Goal: Book appointment/travel/reservation

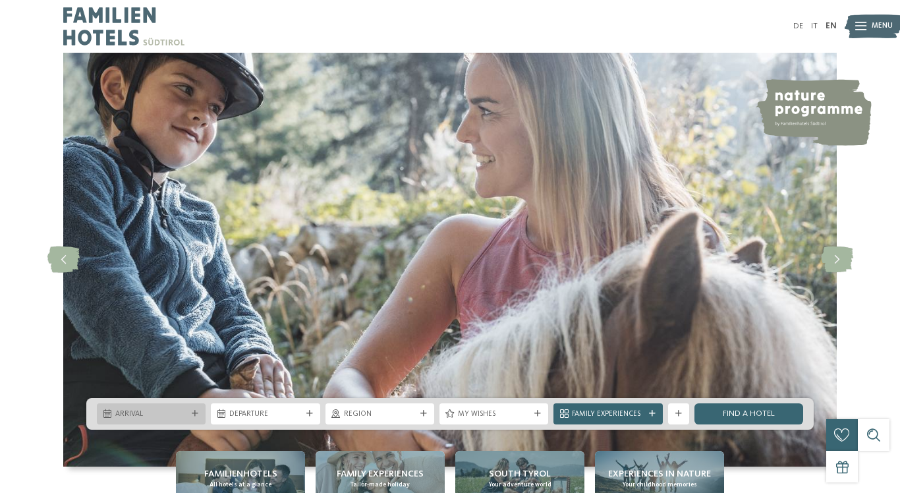
click at [196, 403] on div "Arrival" at bounding box center [151, 413] width 109 height 21
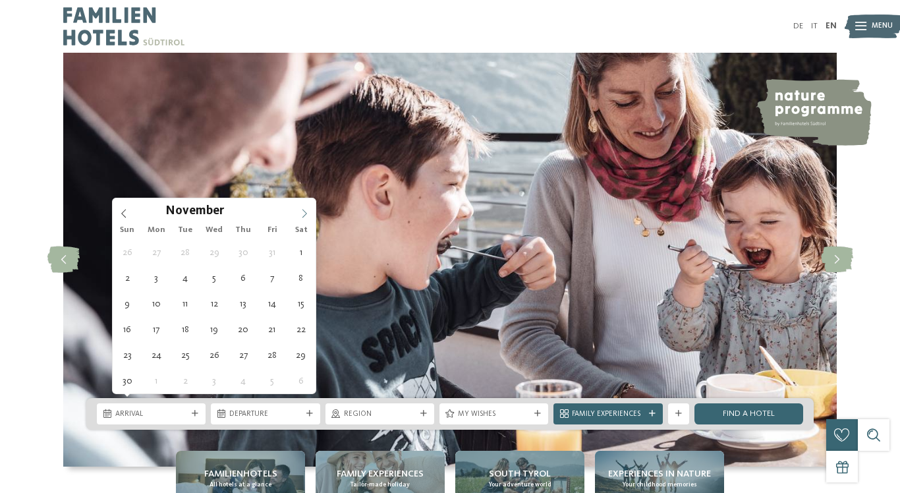
click at [309, 211] on icon at bounding box center [304, 213] width 9 height 9
type div "[DATE]"
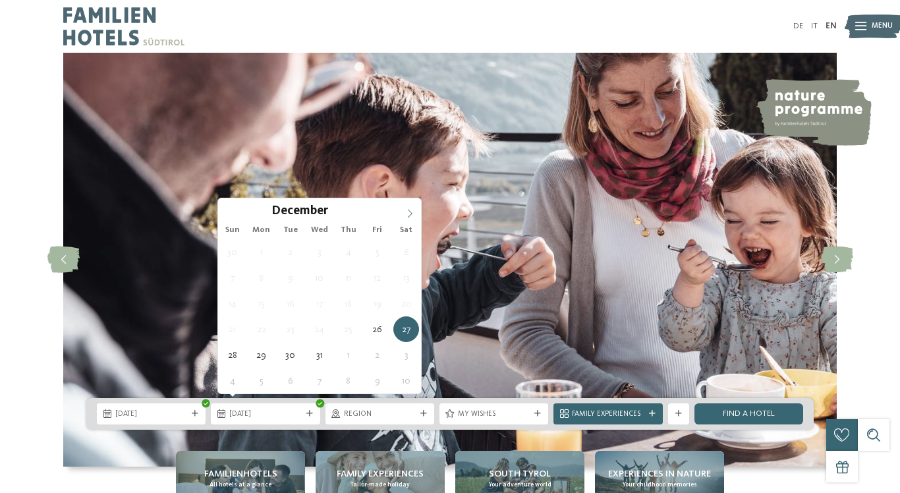
type input "****"
click at [412, 211] on icon at bounding box center [409, 213] width 9 height 9
type div "[DATE]"
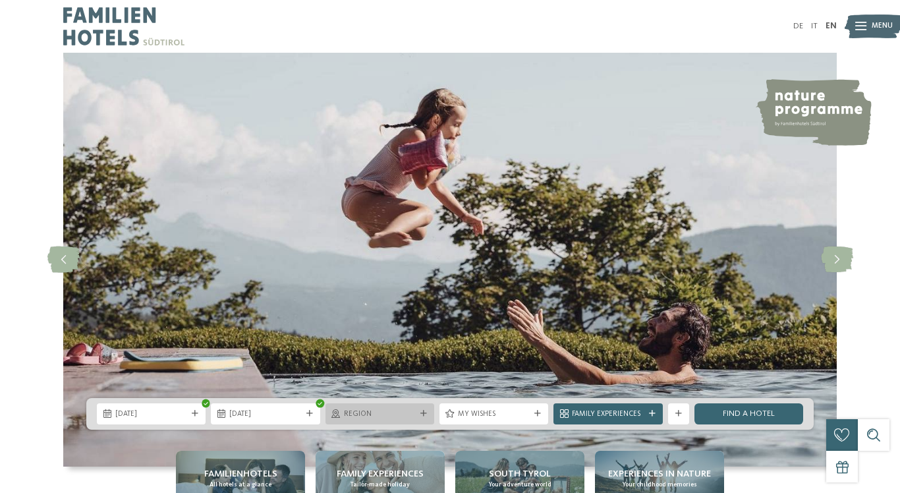
click at [385, 412] on span "Region" at bounding box center [380, 414] width 72 height 11
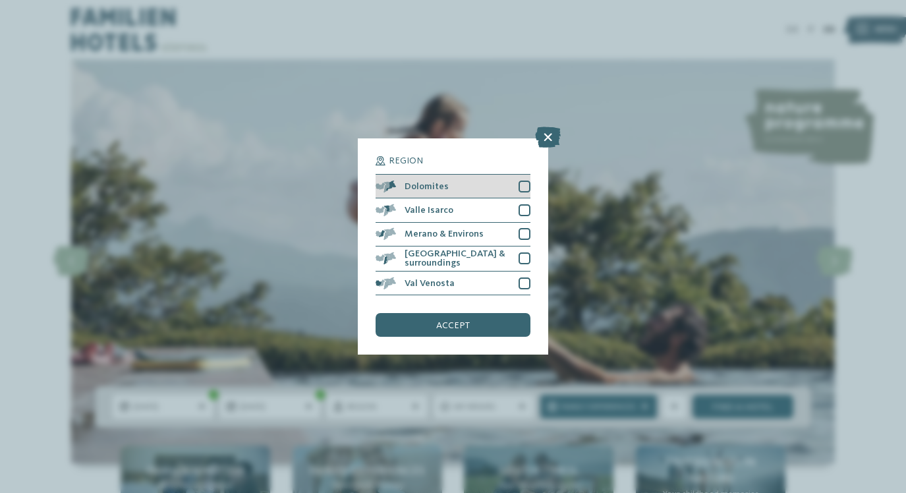
click at [524, 180] on div at bounding box center [524, 186] width 12 height 12
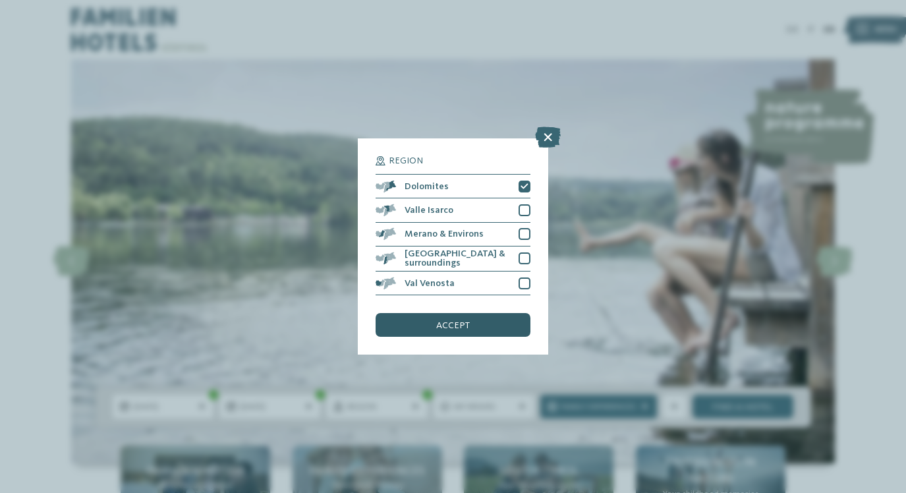
click at [416, 313] on div "accept" at bounding box center [452, 325] width 154 height 24
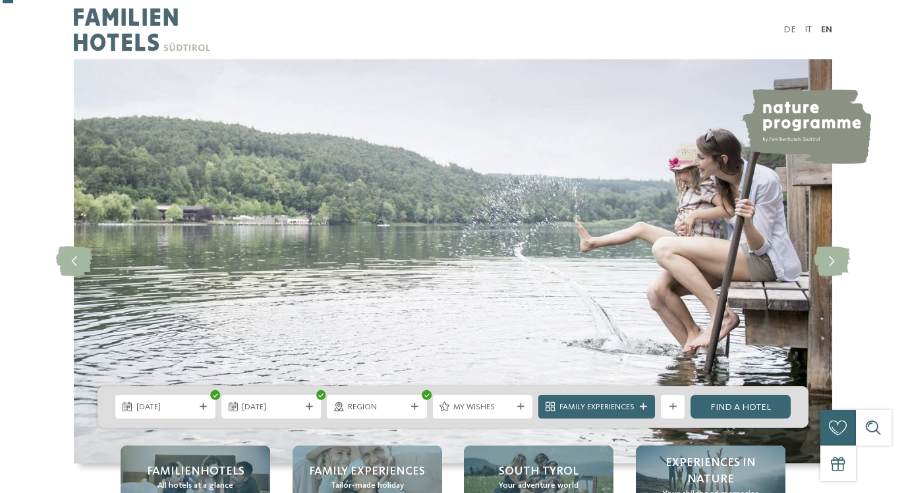
scroll to position [87, 0]
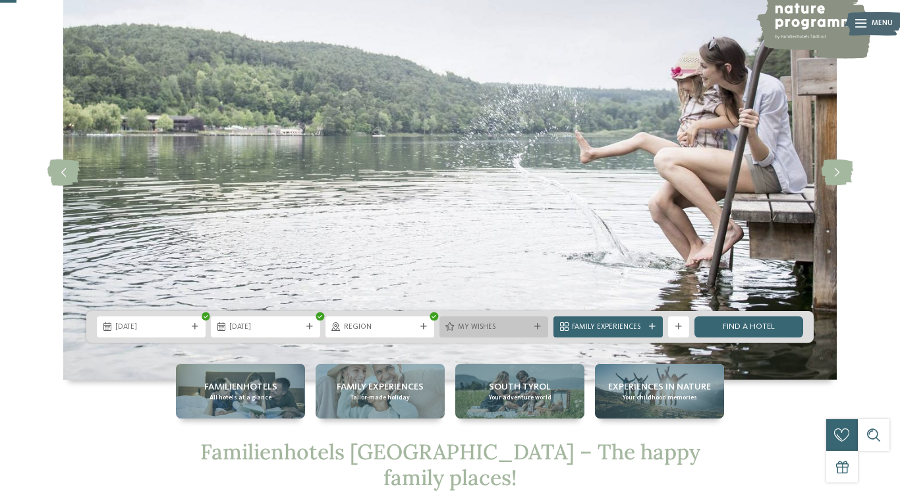
click at [532, 323] on div at bounding box center [537, 326] width 11 height 7
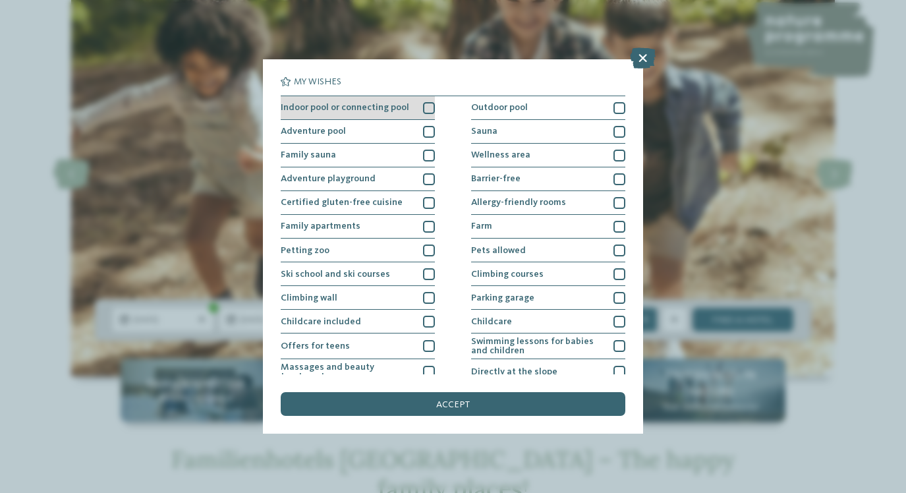
click at [424, 103] on div at bounding box center [429, 108] width 12 height 12
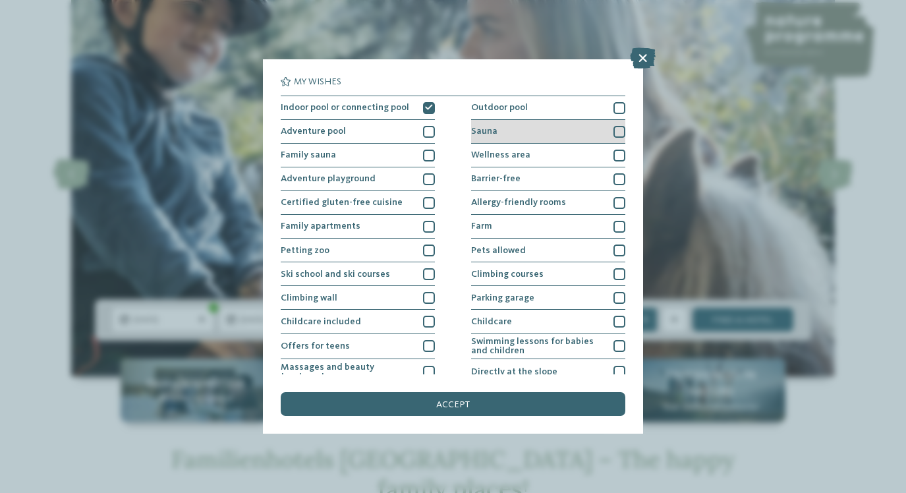
click at [615, 130] on div at bounding box center [619, 132] width 12 height 12
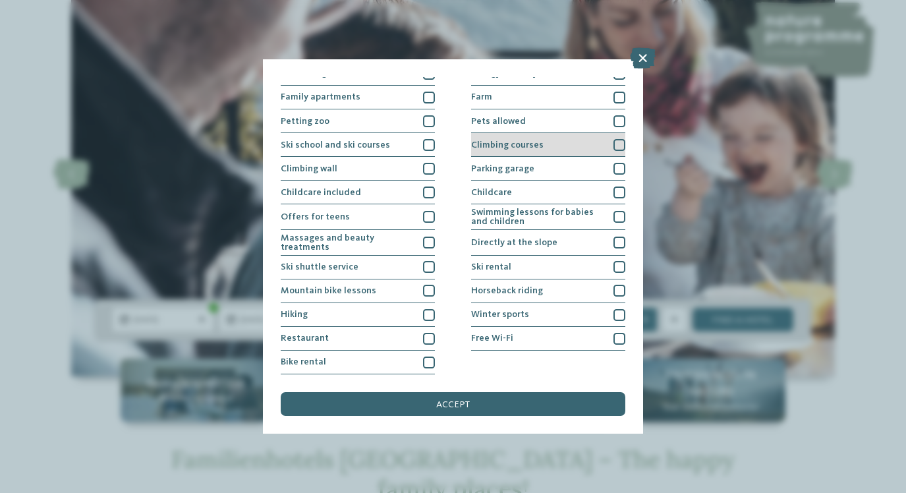
scroll to position [197, 0]
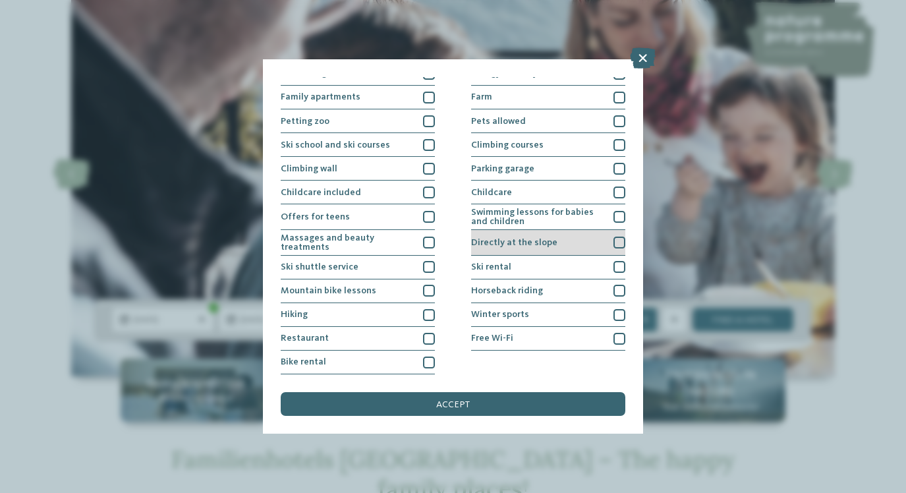
click at [616, 236] on div at bounding box center [619, 242] width 12 height 12
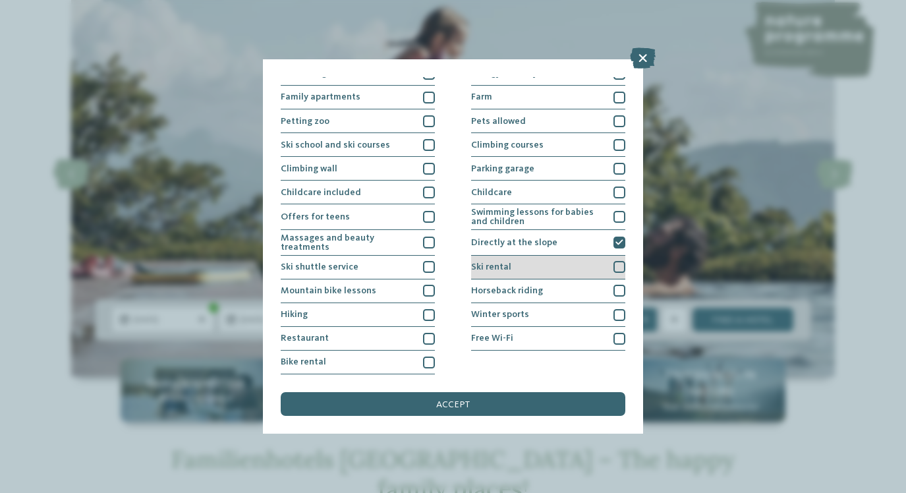
click at [615, 261] on div at bounding box center [619, 267] width 12 height 12
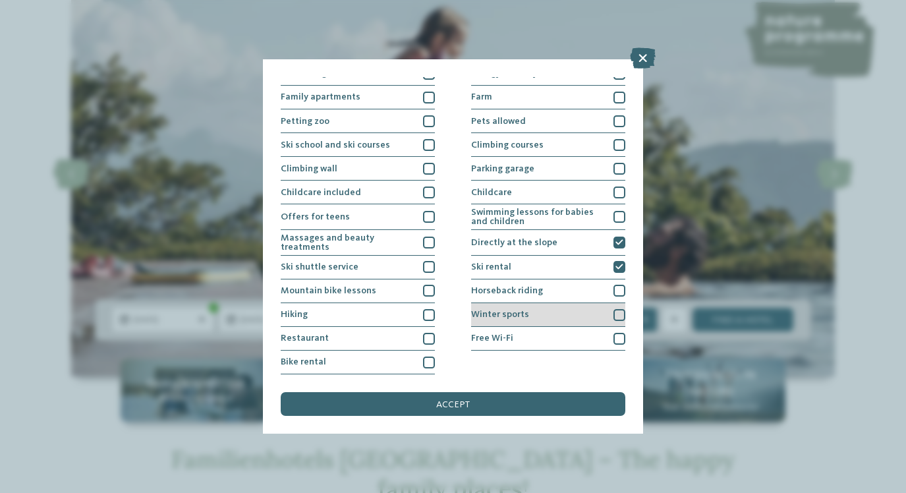
click at [613, 309] on div at bounding box center [619, 315] width 12 height 12
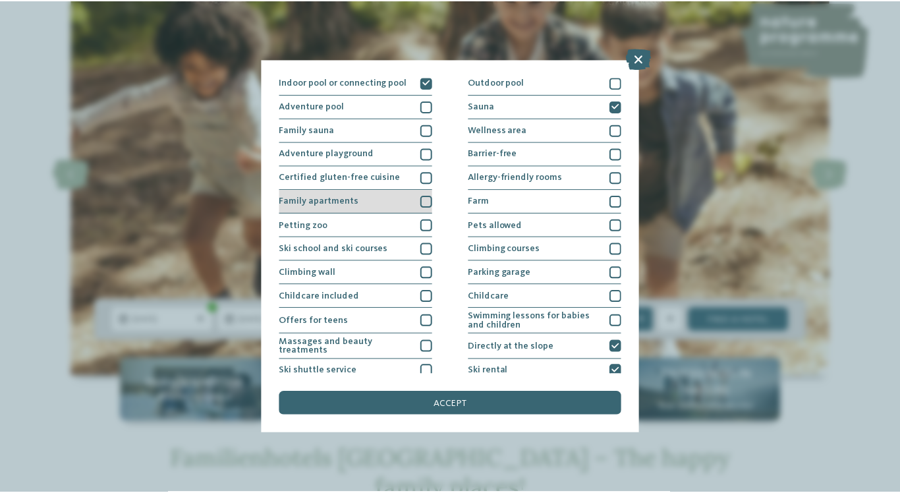
scroll to position [21, 0]
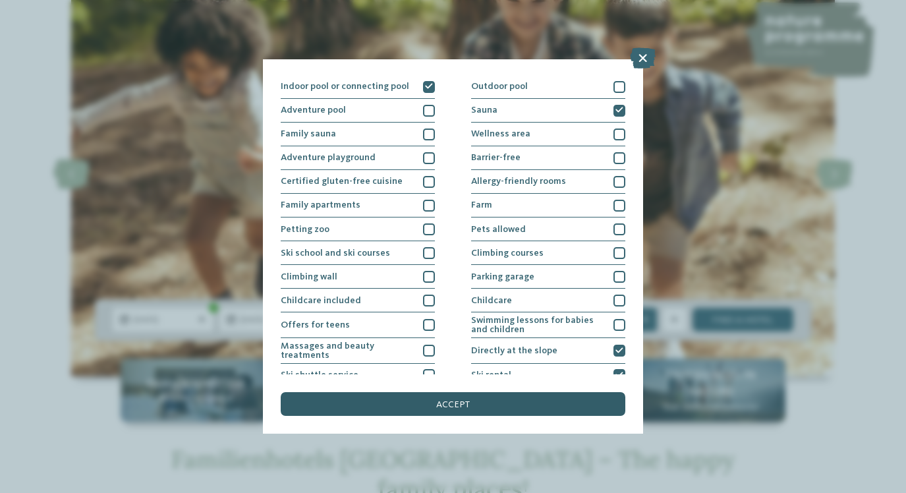
click at [422, 392] on div "accept" at bounding box center [453, 404] width 344 height 24
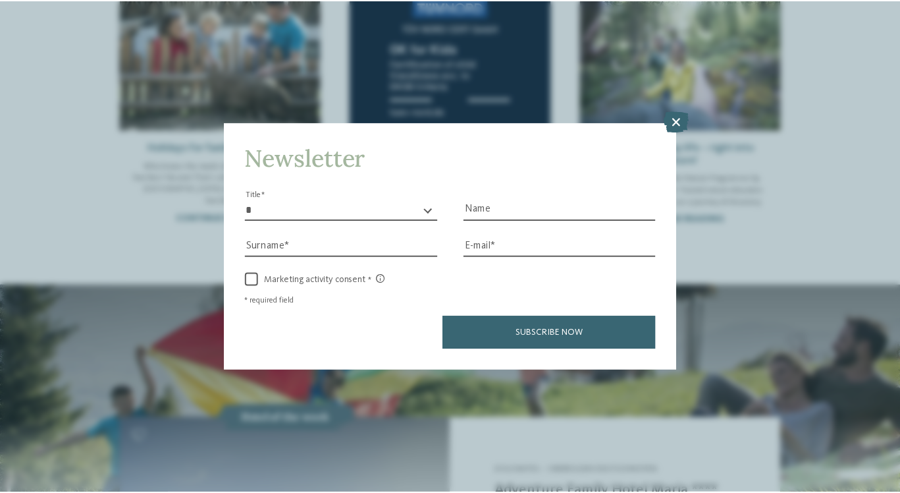
scroll to position [1490, 0]
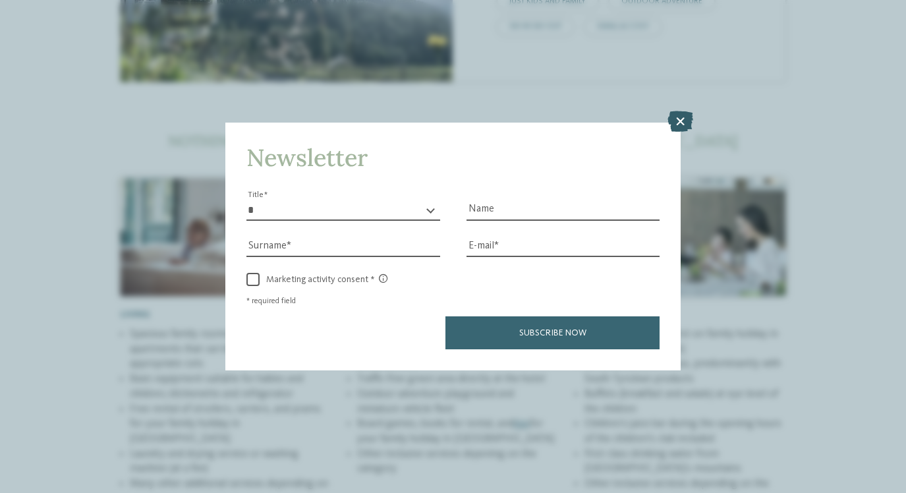
click at [684, 111] on icon at bounding box center [680, 121] width 26 height 21
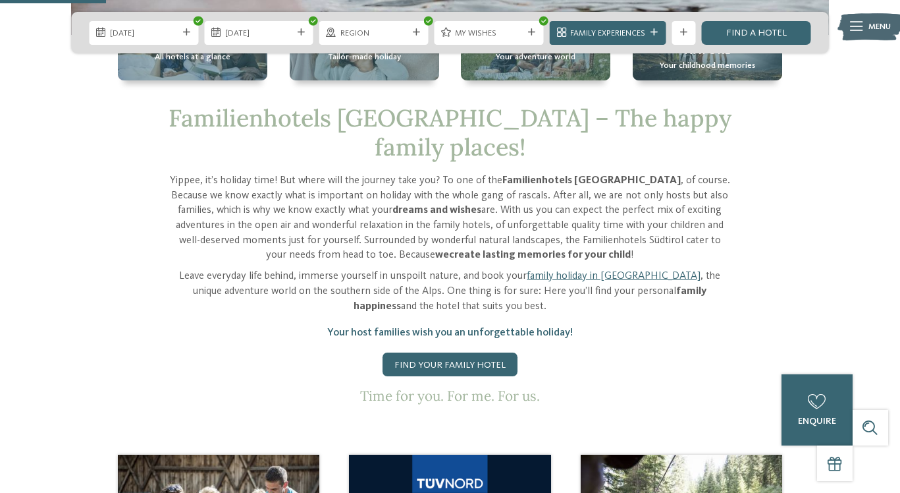
scroll to position [626, 0]
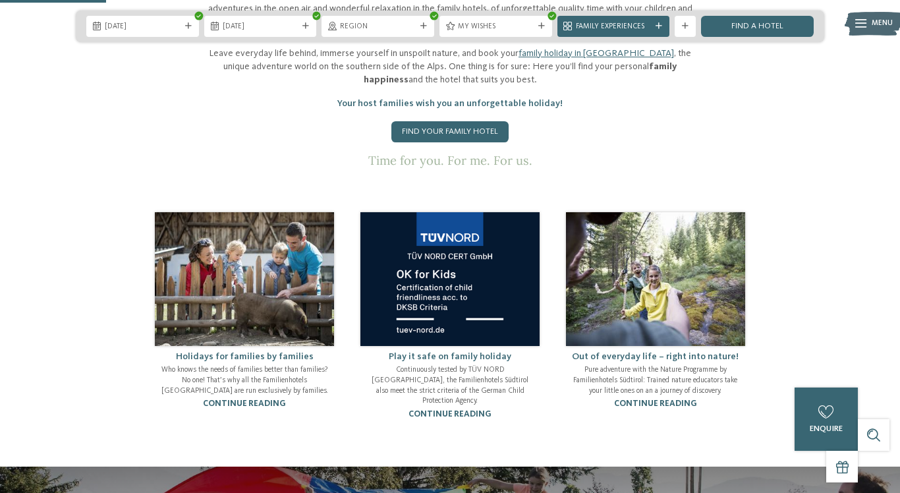
click at [487, 110] on div "Yippee, it’s holiday time! But where will the journey take you? To one of the F…" at bounding box center [450, 65] width 501 height 206
